Goal: Information Seeking & Learning: Learn about a topic

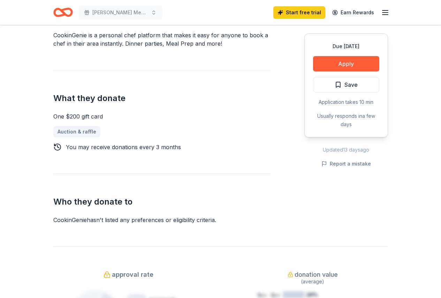
scroll to position [19, 0]
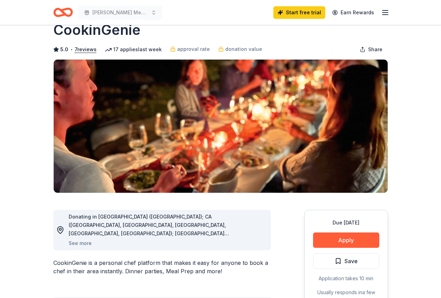
click at [387, 13] on line "button" at bounding box center [385, 13] width 6 height 0
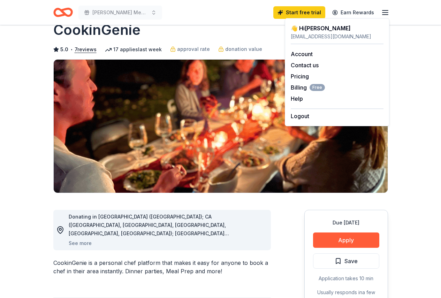
click at [305, 29] on div "👋 Hi Sabrina" at bounding box center [337, 28] width 93 height 8
click at [165, 35] on div "CookinGenie" at bounding box center [220, 30] width 335 height 20
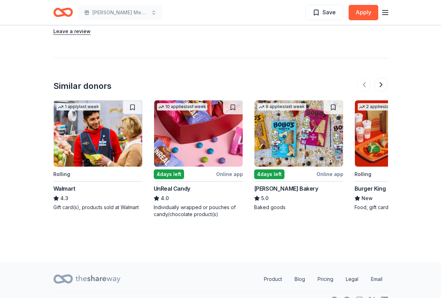
scroll to position [889, 0]
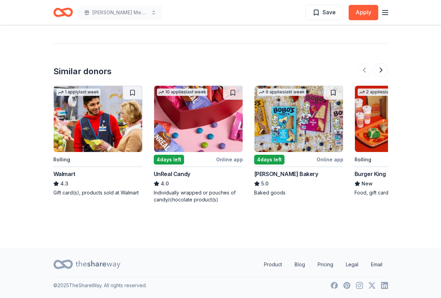
click at [369, 117] on img at bounding box center [399, 119] width 89 height 66
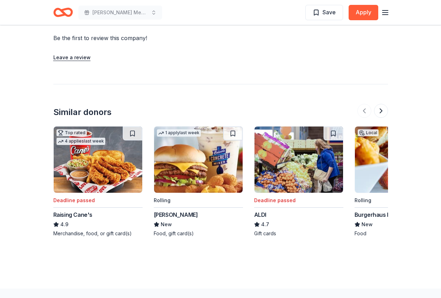
scroll to position [628, 0]
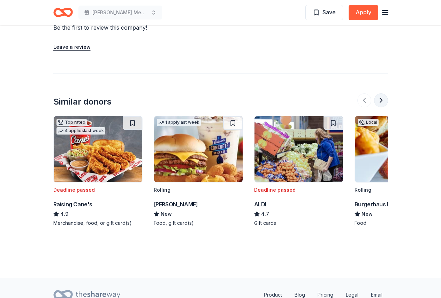
click at [381, 99] on button at bounding box center [381, 100] width 14 height 14
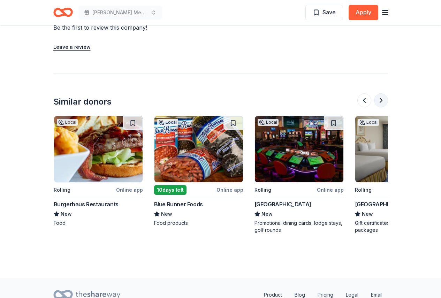
scroll to position [0, 301]
click at [381, 99] on button at bounding box center [381, 100] width 14 height 14
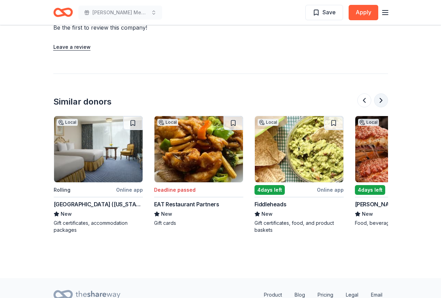
scroll to position [0, 602]
click at [381, 99] on button at bounding box center [381, 100] width 14 height 14
